Goal: Purchase product/service

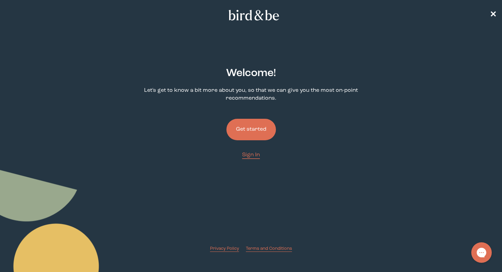
click at [251, 130] on button "Get started" at bounding box center [251, 130] width 50 height 22
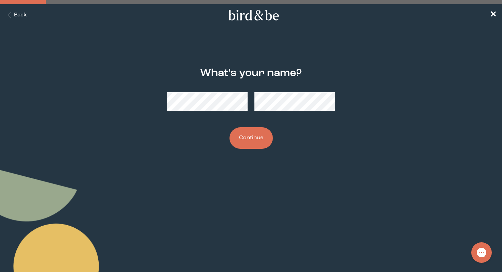
click at [260, 135] on button "Continue" at bounding box center [251, 138] width 43 height 22
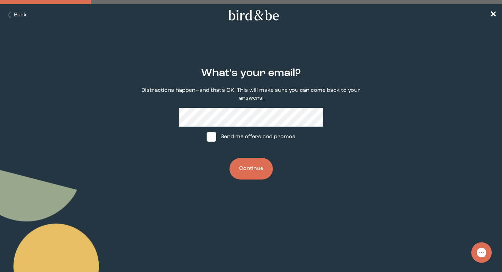
click at [248, 172] on button "Continue" at bounding box center [251, 169] width 43 height 22
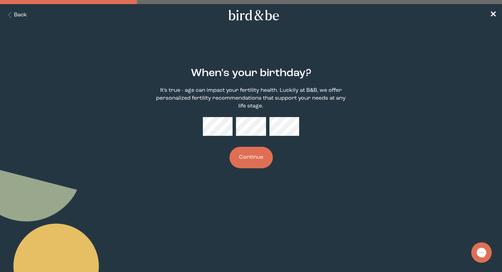
click at [260, 163] on button "Continue" at bounding box center [251, 158] width 43 height 22
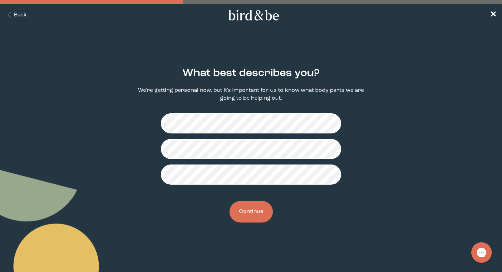
click at [250, 215] on button "Continue" at bounding box center [251, 212] width 43 height 22
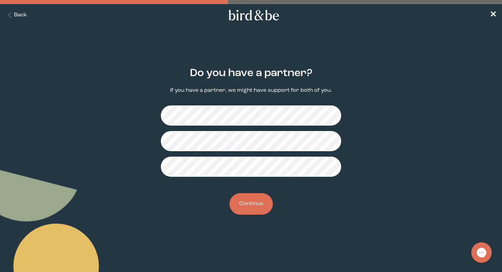
click at [247, 204] on button "Continue" at bounding box center [251, 204] width 43 height 22
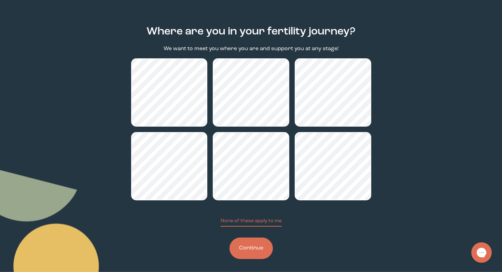
scroll to position [43, 0]
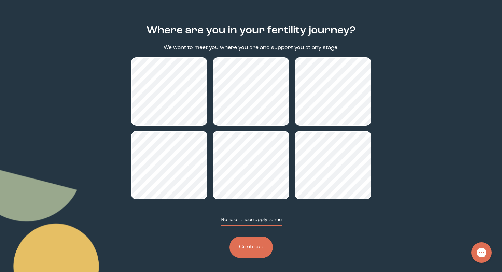
click at [250, 222] on button "None of these apply to me" at bounding box center [251, 221] width 61 height 9
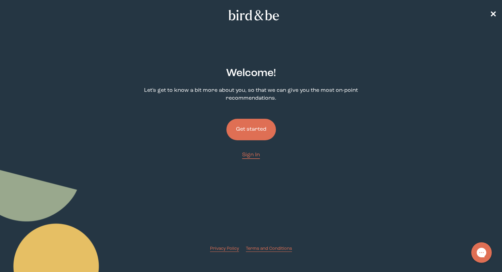
click at [248, 130] on button "Get started" at bounding box center [251, 130] width 50 height 22
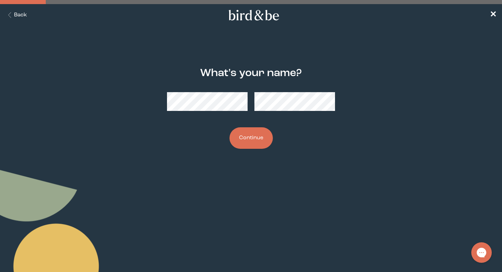
click at [253, 140] on button "Continue" at bounding box center [251, 138] width 43 height 22
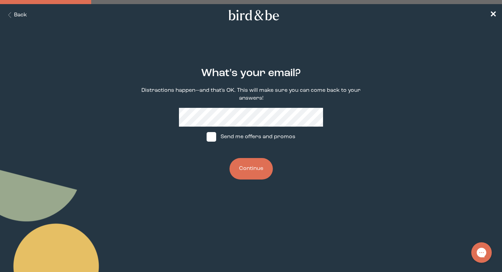
click at [250, 166] on button "Continue" at bounding box center [251, 169] width 43 height 22
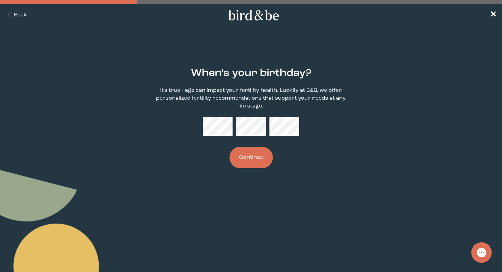
click at [251, 168] on button "Continue" at bounding box center [251, 158] width 43 height 22
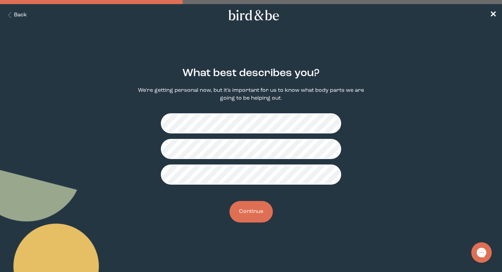
click at [238, 212] on button "Continue" at bounding box center [251, 212] width 43 height 22
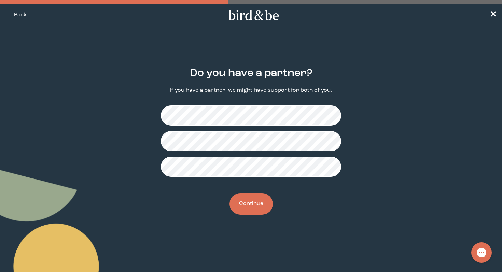
click at [238, 211] on button "Continue" at bounding box center [251, 204] width 43 height 22
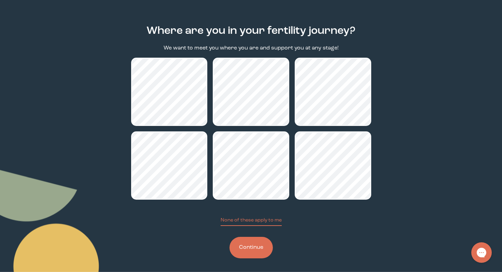
scroll to position [45, 0]
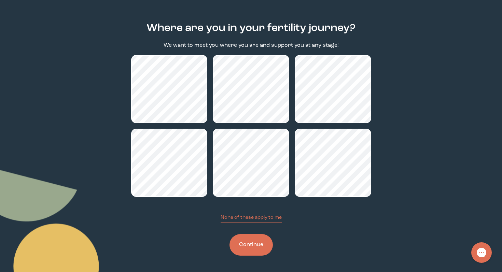
click at [245, 241] on button "Continue" at bounding box center [251, 245] width 43 height 22
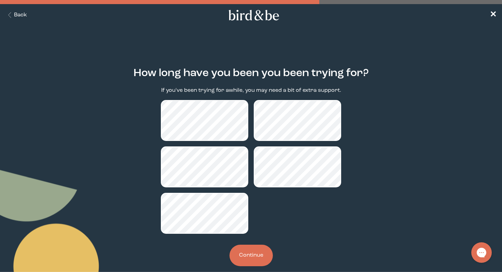
click at [256, 252] on button "Continue" at bounding box center [251, 256] width 43 height 22
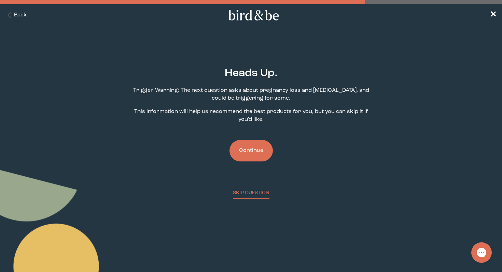
click at [252, 150] on button "Continue" at bounding box center [251, 151] width 43 height 22
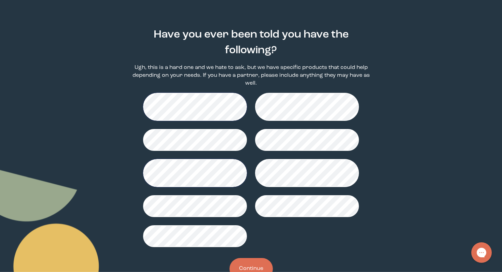
scroll to position [63, 0]
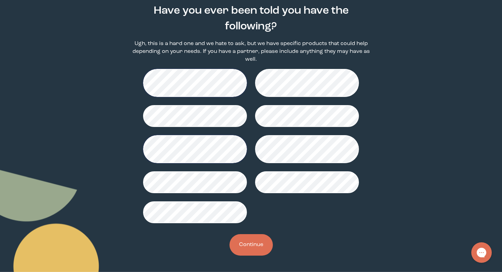
click at [254, 254] on button "Continue" at bounding box center [251, 245] width 43 height 22
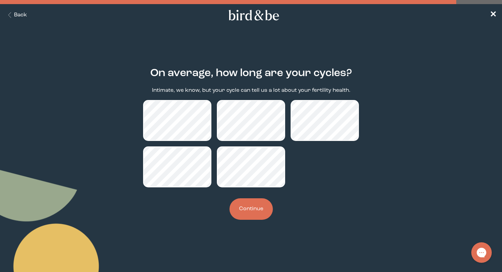
click at [255, 223] on div "On average, how long are your cycles? Intimate, we know, but your cycle can tel…" at bounding box center [251, 144] width 240 height 175
click at [251, 214] on button "Continue" at bounding box center [251, 209] width 43 height 22
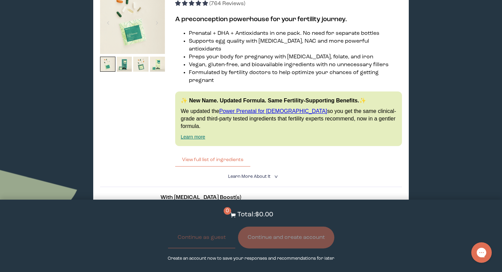
scroll to position [1065, 0]
click at [218, 152] on button "View full list of ingredients" at bounding box center [212, 159] width 75 height 14
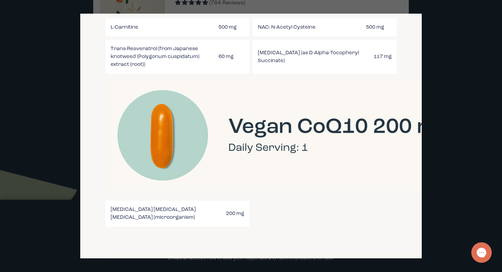
scroll to position [1434, 0]
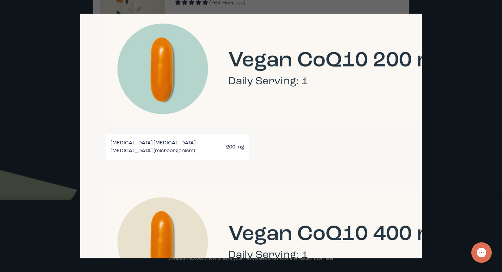
click at [468, 147] on div at bounding box center [251, 136] width 502 height 272
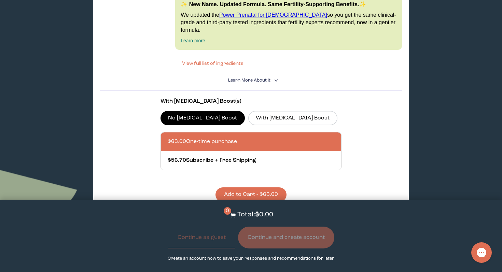
scroll to position [1162, 0]
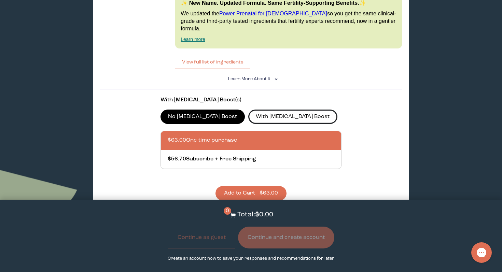
click at [262, 110] on label "With [MEDICAL_DATA] Boost" at bounding box center [292, 117] width 89 height 14
click at [0, 0] on input "With [MEDICAL_DATA] Boost" at bounding box center [0, 0] width 0 height 0
click at [199, 110] on label "No [MEDICAL_DATA] Boost" at bounding box center [203, 117] width 84 height 14
click at [0, 0] on input "No [MEDICAL_DATA] Boost" at bounding box center [0, 0] width 0 height 0
click at [248, 110] on label "With [MEDICAL_DATA] Boost" at bounding box center [292, 117] width 89 height 14
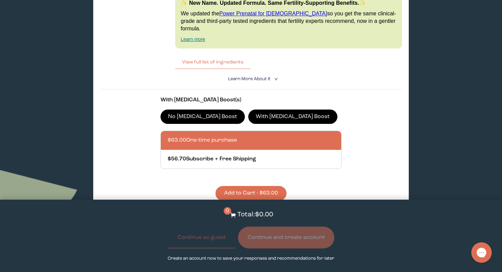
click at [0, 0] on input "With [MEDICAL_DATA] Boost" at bounding box center [0, 0] width 0 height 0
click at [266, 150] on div at bounding box center [258, 159] width 180 height 19
click at [168, 155] on input "$70.20 Subscribe + Free Shipping" at bounding box center [167, 155] width 0 height 0
radio input "true"
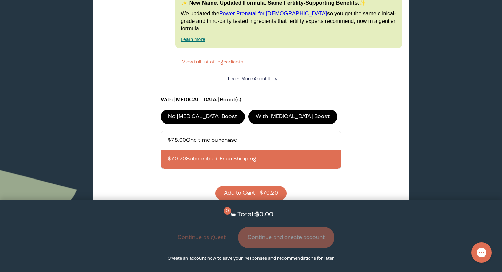
click at [245, 186] on button "Add to Cart - $70.20" at bounding box center [251, 193] width 71 height 15
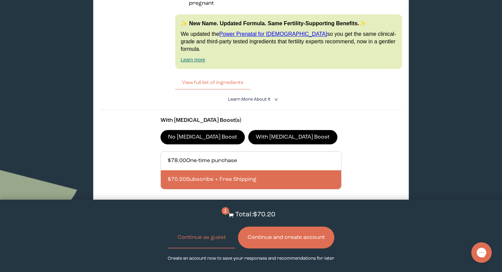
scroll to position [1147, 0]
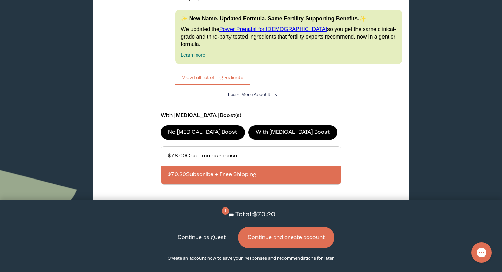
click at [208, 237] on button "Continue as guest" at bounding box center [201, 238] width 67 height 22
